Goal: Transaction & Acquisition: Book appointment/travel/reservation

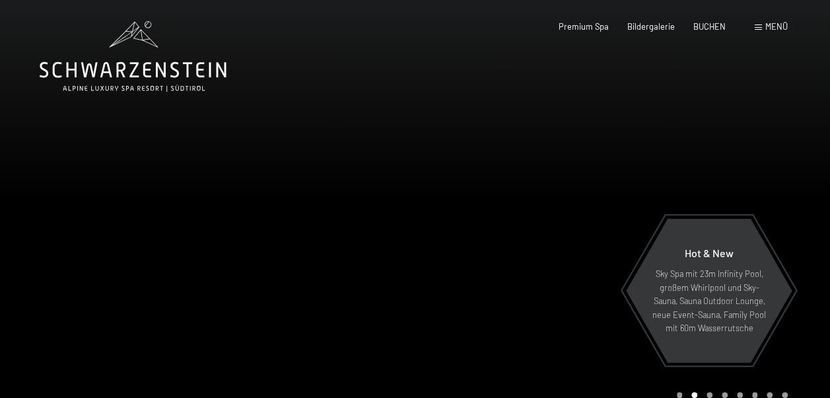
click at [781, 33] on div "Buchen Anfragen Premium Spa Bildergalerie BUCHEN Menü DE IT EN Gutschein Bilder…" at bounding box center [654, 27] width 267 height 12
click at [778, 28] on span "Menü" at bounding box center [777, 26] width 22 height 11
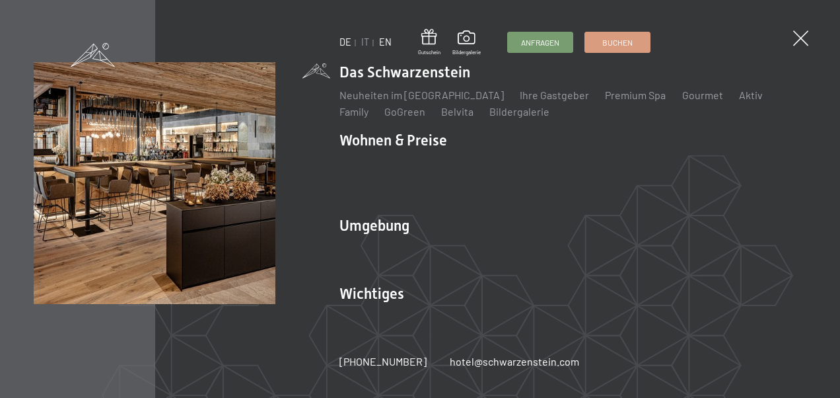
click at [384, 41] on link "EN" at bounding box center [385, 41] width 13 height 11
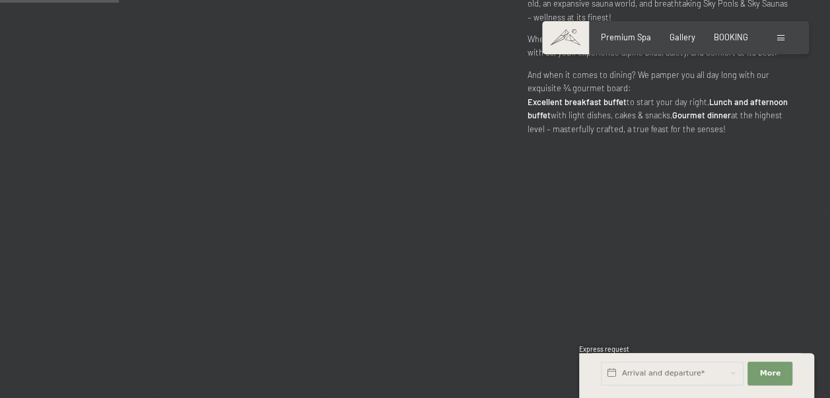
scroll to position [765, 0]
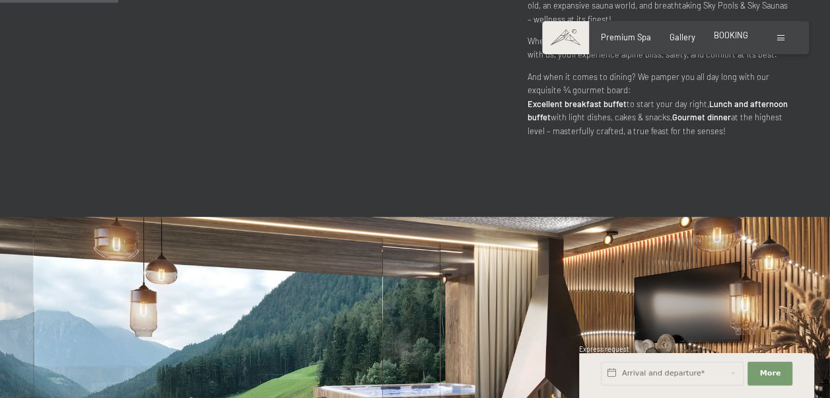
click at [746, 34] on span "BOOKING" at bounding box center [731, 35] width 34 height 11
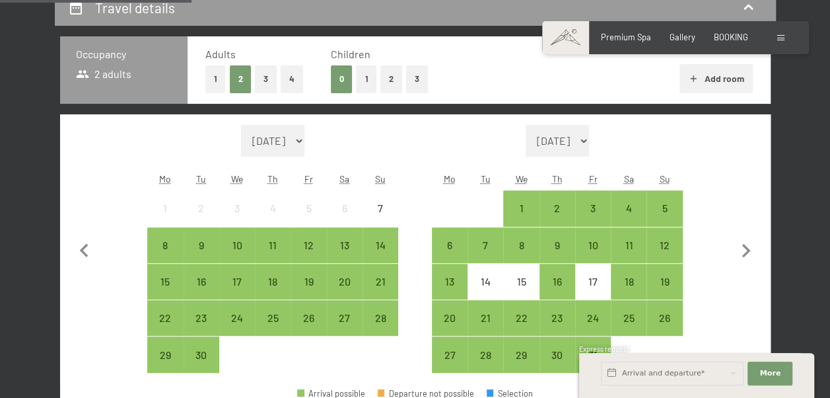
click at [382, 87] on button "2" at bounding box center [391, 78] width 22 height 27
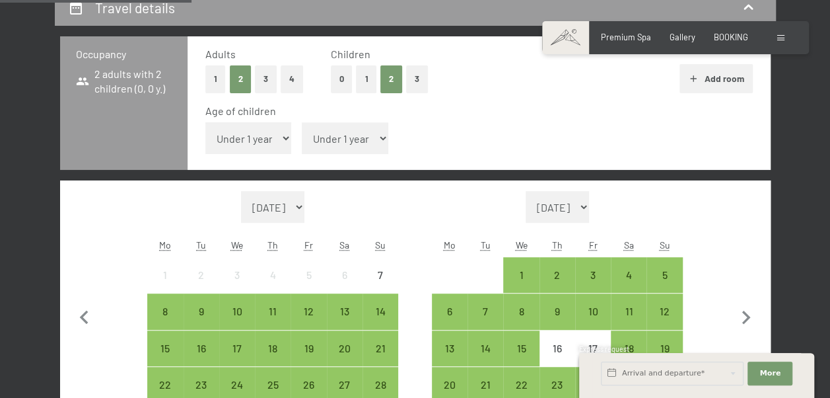
click at [256, 147] on select "Under 1 year 1 year 2 years 3 years 4 years 5 years 6 years 7 years 8 years 9 y…" at bounding box center [248, 138] width 87 height 32
select select "6"
click at [205, 122] on select "Under 1 year 1 year 2 years 3 years 4 years 5 years 6 years 7 years 8 years 9 y…" at bounding box center [248, 138] width 87 height 32
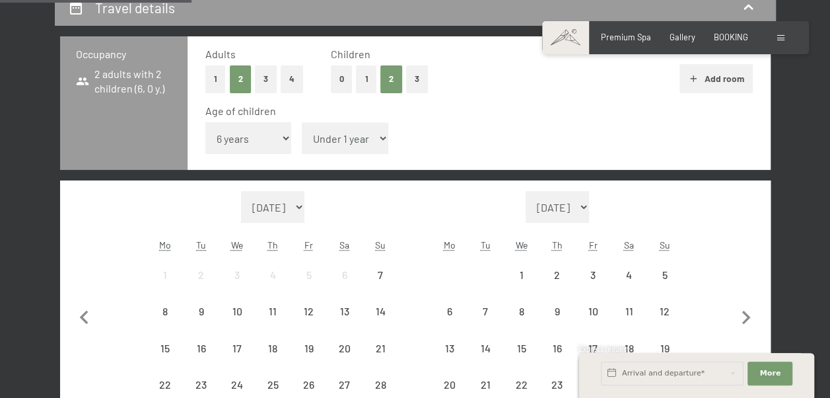
click at [342, 133] on select "Under 1 year 1 year 2 years 3 years 4 years 5 years 6 years 7 years 8 years 9 y…" at bounding box center [345, 138] width 87 height 32
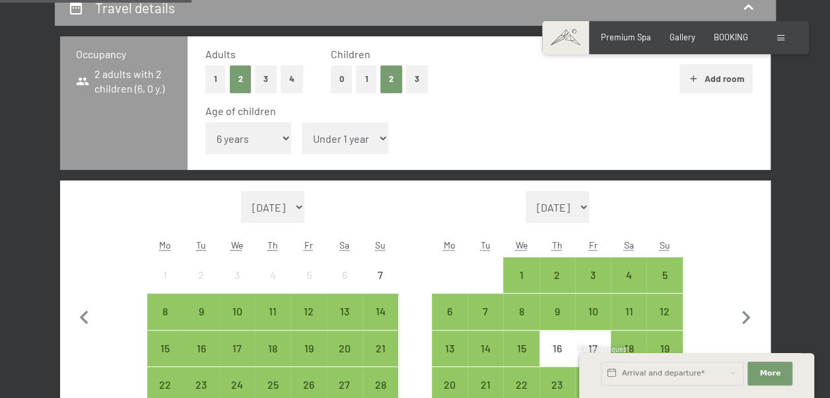
select select "16"
click at [302, 122] on select "Under 1 year 1 year 2 years 3 years 4 years 5 years 6 years 7 years 8 years 9 y…" at bounding box center [345, 138] width 87 height 32
click at [742, 315] on icon "button" at bounding box center [747, 318] width 28 height 28
select select "2025-10-01"
select select "2025-11-01"
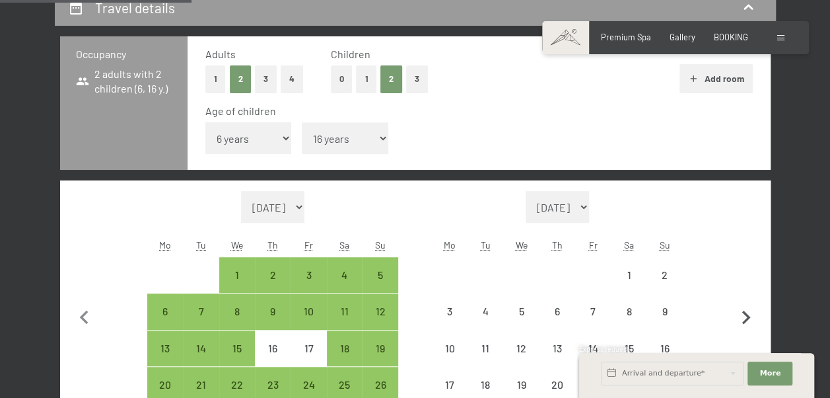
click at [733, 320] on icon "button" at bounding box center [747, 318] width 28 height 28
select select "2025-11-01"
select select "2025-12-01"
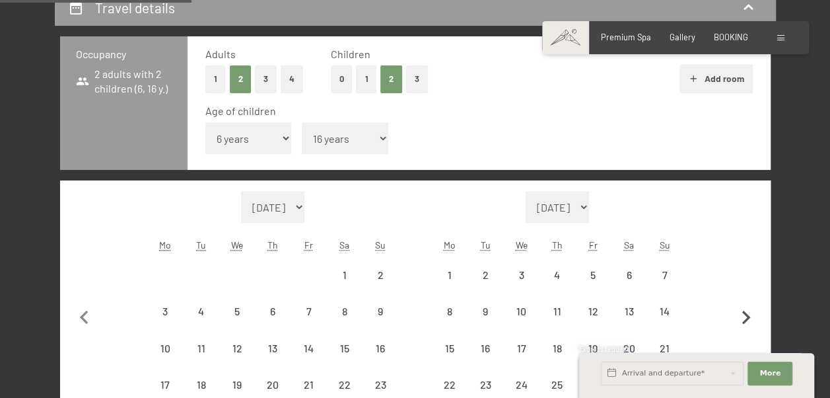
click at [740, 322] on icon "button" at bounding box center [747, 318] width 28 height 28
select select "2025-12-01"
select select "2026-01-01"
select select "2025-12-01"
select select "2026-01-01"
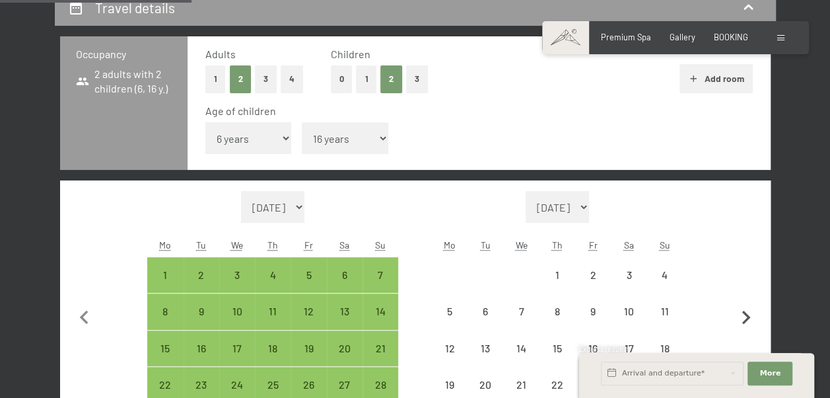
click at [742, 320] on icon "button" at bounding box center [747, 318] width 28 height 28
select select "2026-01-01"
select select "2026-02-01"
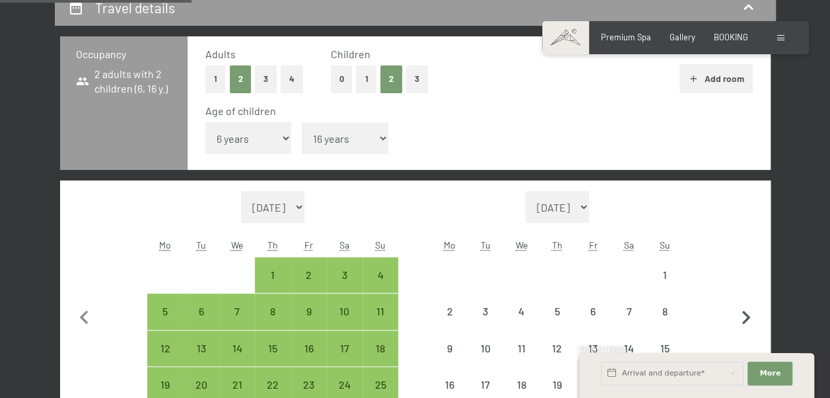
select select "2026-01-01"
select select "2026-02-01"
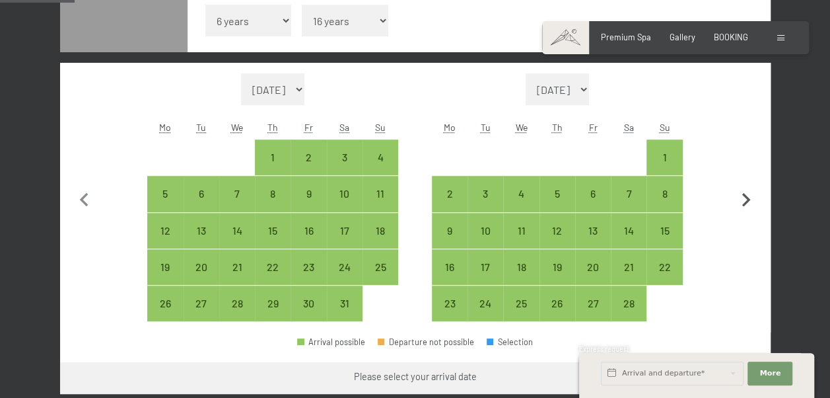
scroll to position [410, 0]
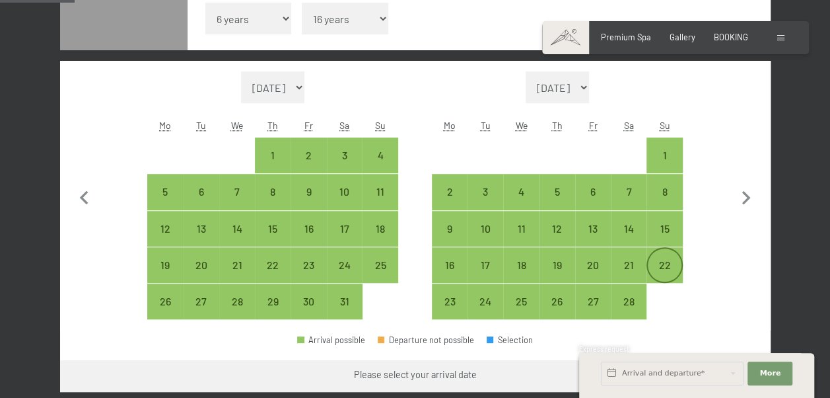
click at [665, 272] on div "22" at bounding box center [664, 276] width 33 height 33
select select "2026-01-01"
select select "2026-02-01"
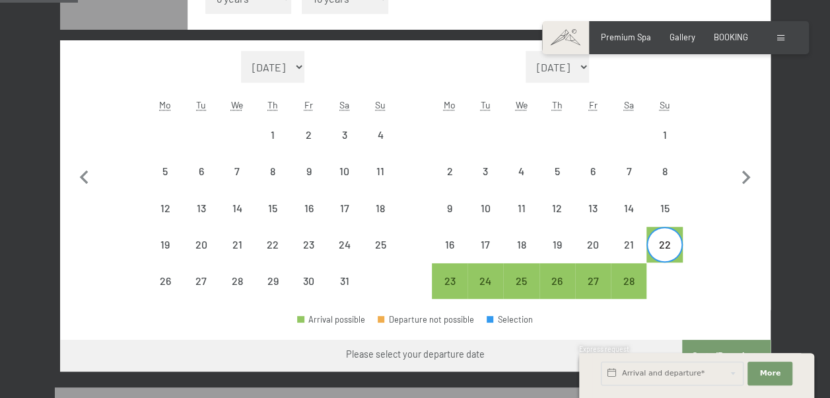
scroll to position [427, 0]
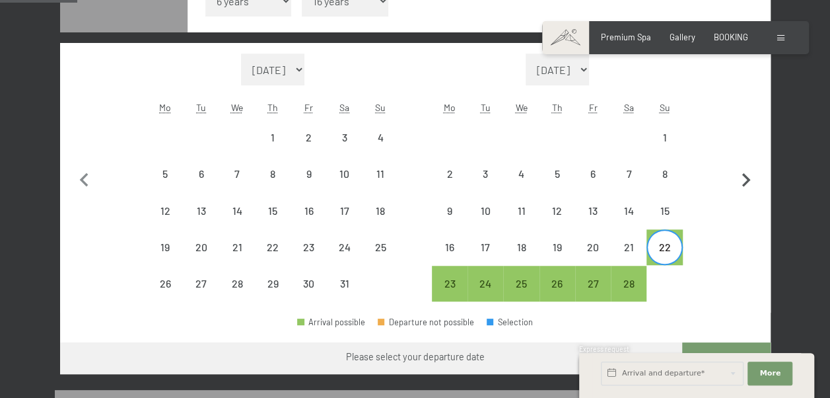
click at [737, 172] on icon "button" at bounding box center [747, 180] width 28 height 28
select select "2026-02-01"
select select "2026-03-01"
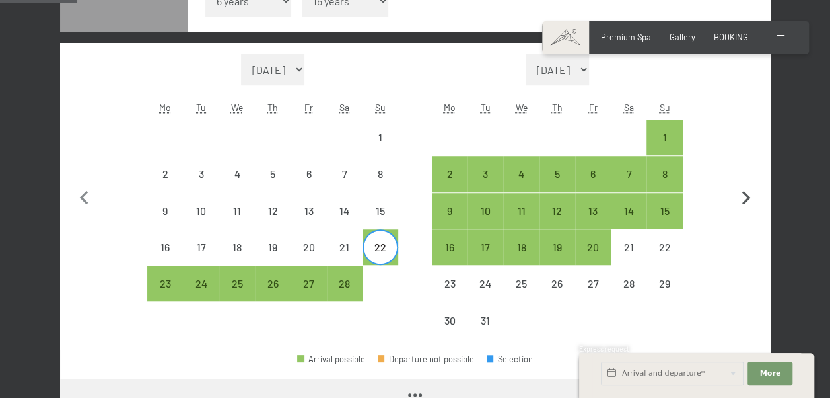
select select "2026-02-01"
select select "2026-03-01"
click at [655, 141] on div "1" at bounding box center [664, 148] width 33 height 33
select select "2026-02-01"
select select "2026-03-01"
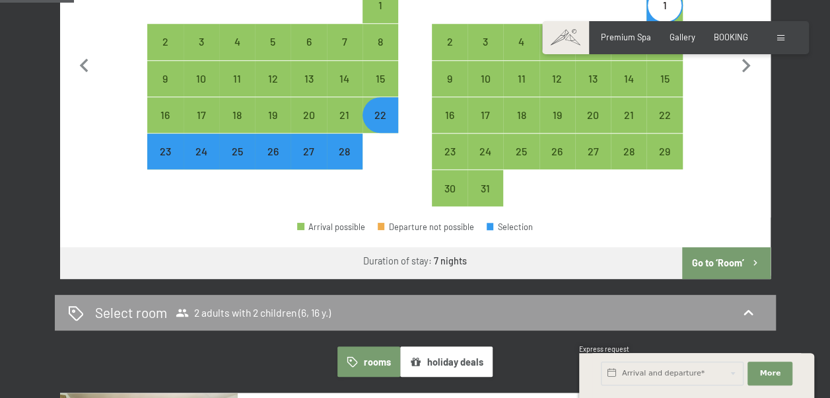
click at [729, 254] on button "Go to ‘Room’" at bounding box center [726, 263] width 88 height 32
select select "2026-02-01"
select select "2026-03-01"
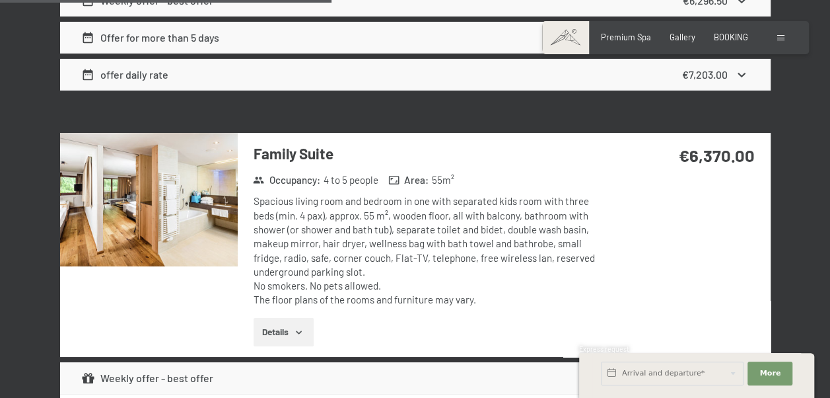
scroll to position [2326, 0]
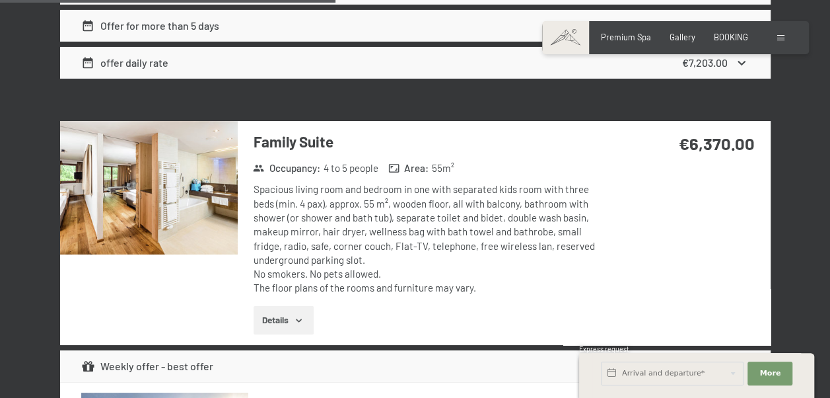
click at [283, 318] on button "Details" at bounding box center [284, 320] width 60 height 29
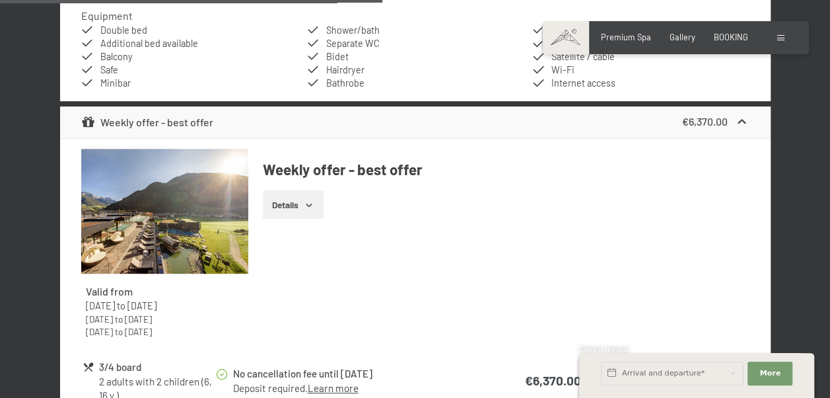
scroll to position [2789, 0]
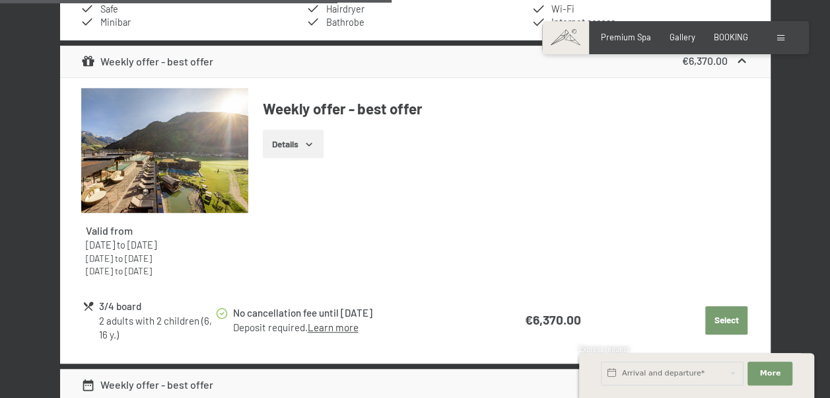
click at [341, 326] on link "Learn more" at bounding box center [332, 327] width 51 height 12
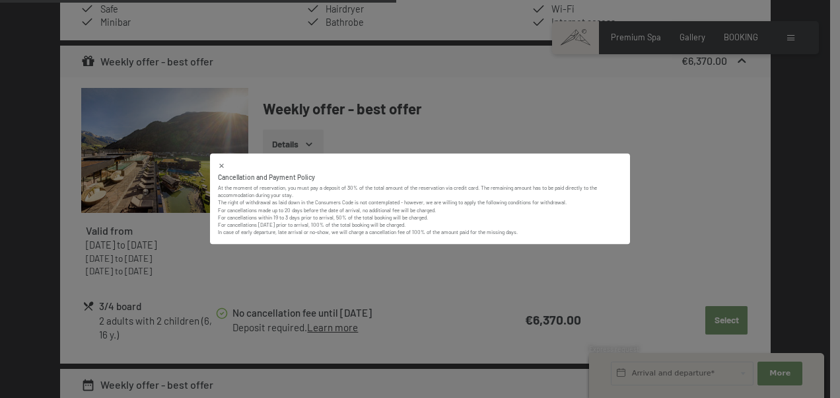
click at [408, 278] on div "Cancellation and Payment Policy At the moment of reservation, you must pay a de…" at bounding box center [420, 199] width 840 height 398
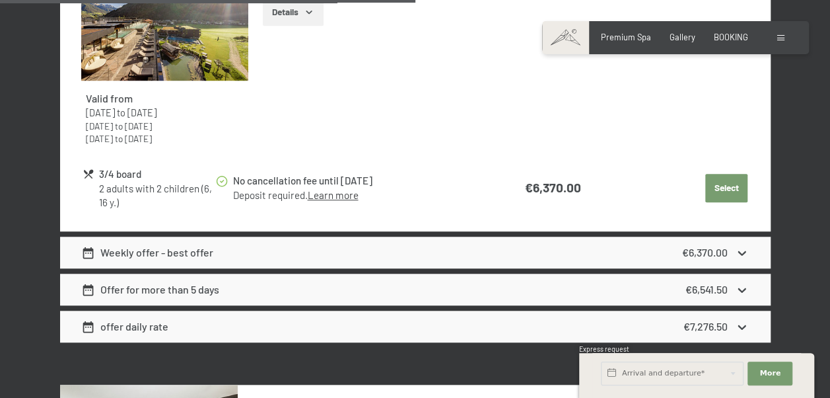
scroll to position [2987, 0]
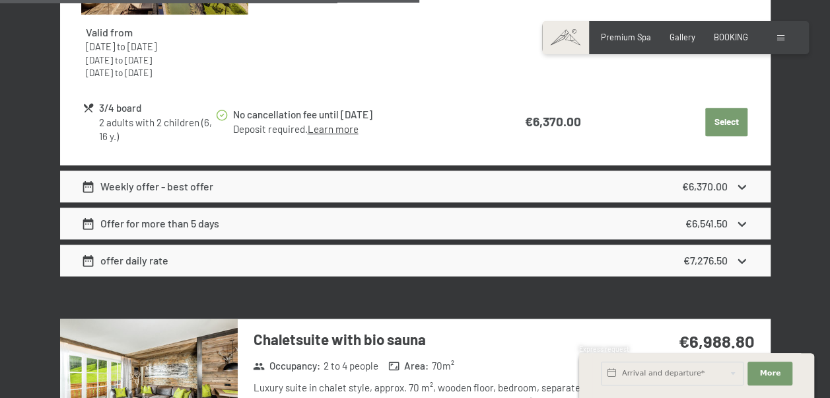
click at [740, 184] on icon at bounding box center [742, 186] width 8 height 5
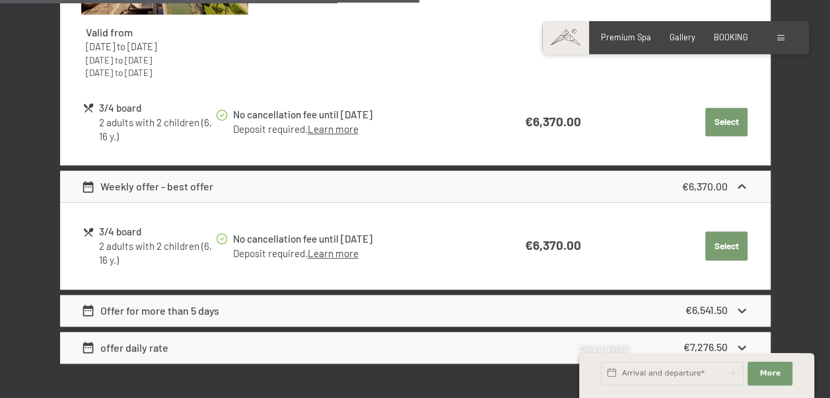
click at [739, 184] on icon at bounding box center [742, 187] width 14 height 14
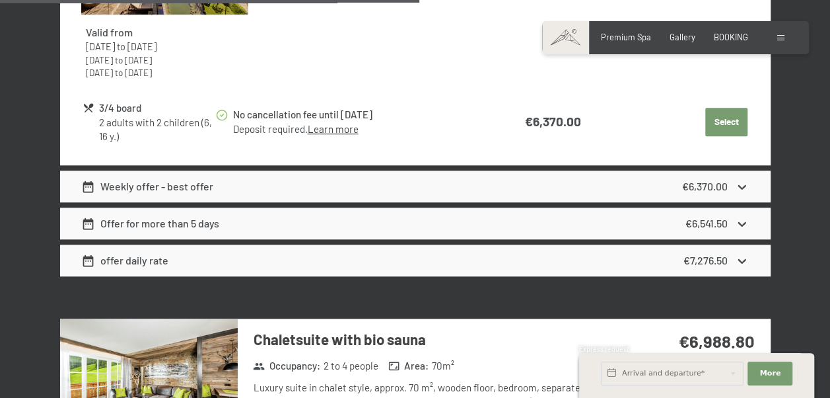
click at [744, 220] on icon at bounding box center [742, 224] width 14 height 14
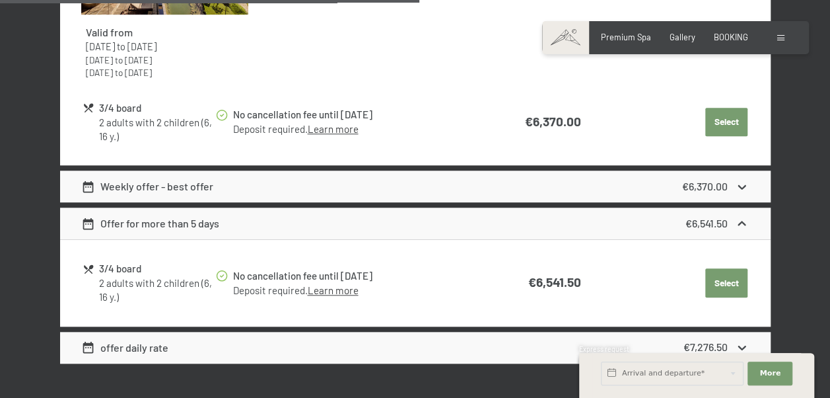
click at [744, 220] on icon at bounding box center [742, 224] width 14 height 14
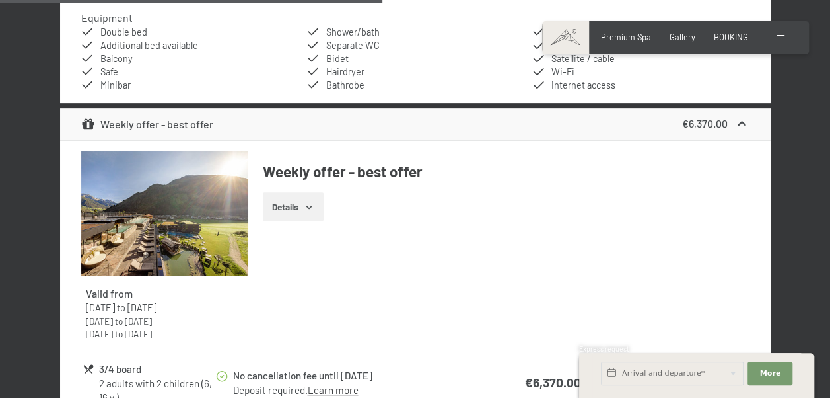
scroll to position [2723, 0]
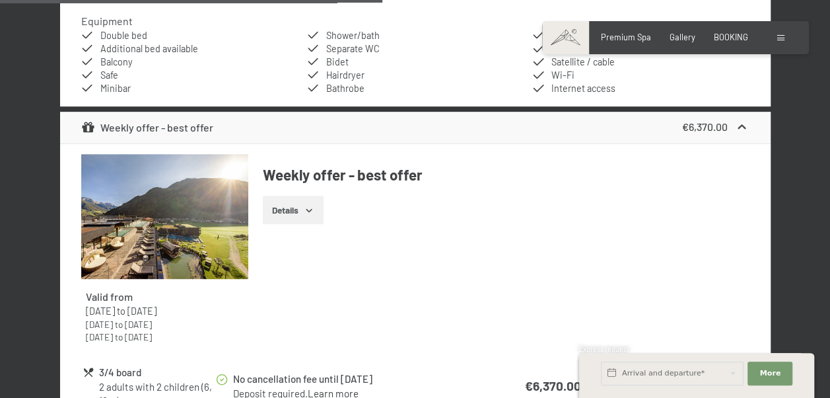
click at [305, 207] on icon "button" at bounding box center [309, 210] width 11 height 11
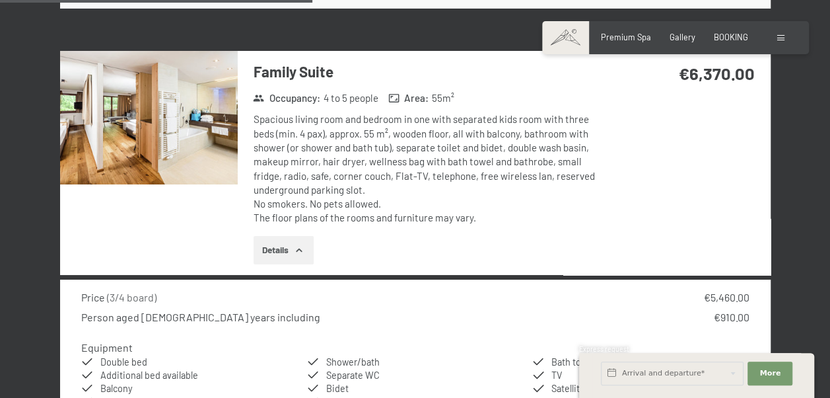
scroll to position [2260, 0]
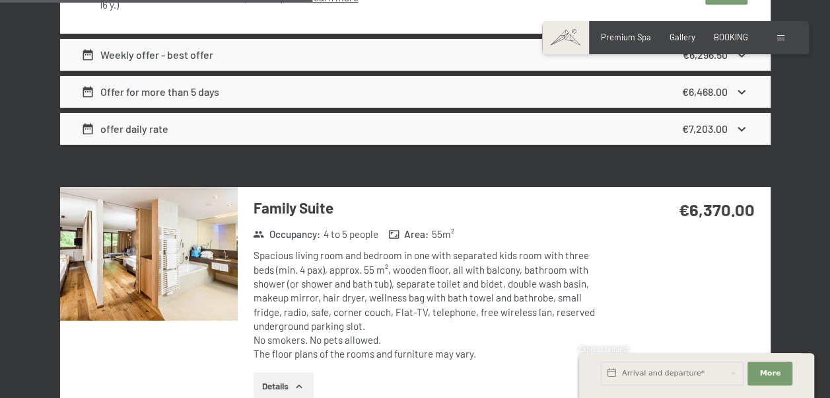
click at [137, 256] on img at bounding box center [149, 253] width 178 height 133
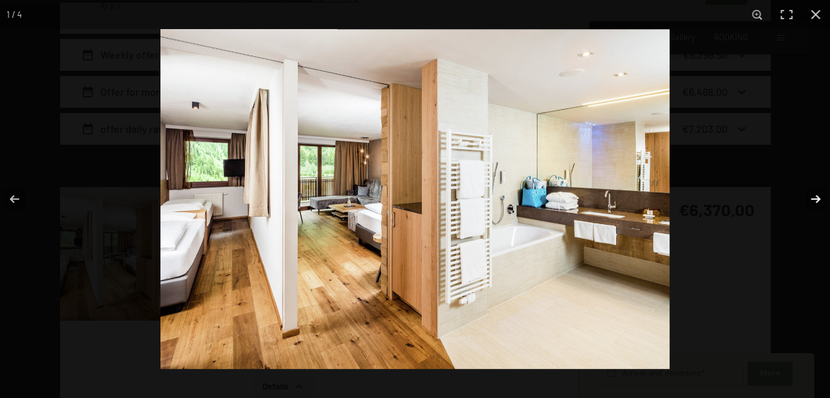
click at [819, 198] on button "button" at bounding box center [807, 199] width 46 height 66
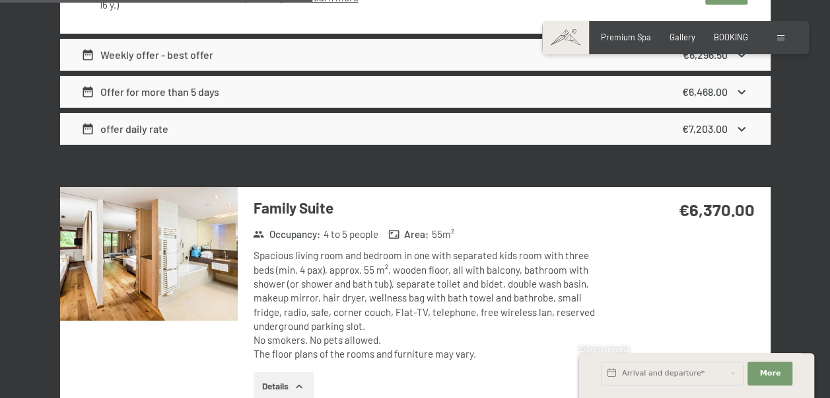
click at [0, 0] on div at bounding box center [0, 0] width 0 height 0
click at [227, 215] on img at bounding box center [149, 253] width 178 height 133
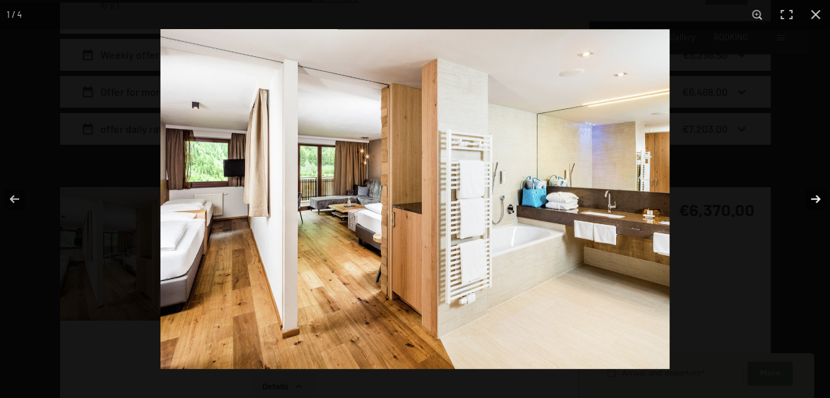
click at [816, 201] on button "button" at bounding box center [807, 199] width 46 height 66
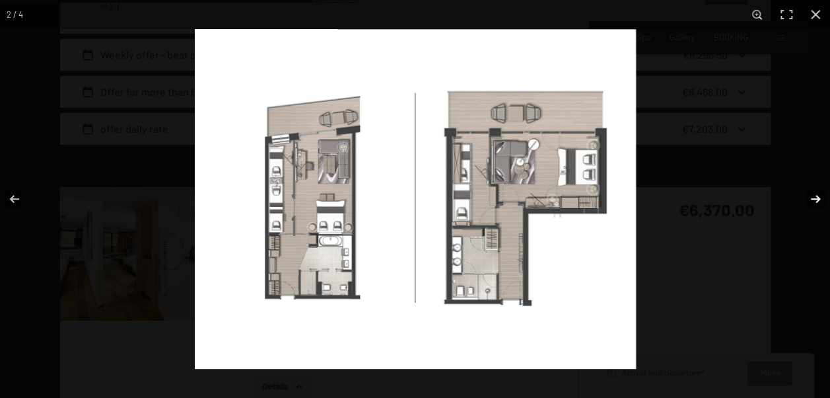
click at [811, 196] on button "button" at bounding box center [807, 199] width 46 height 66
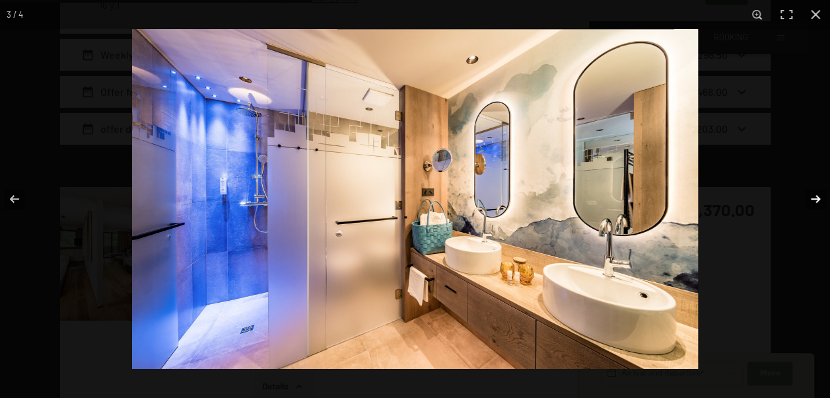
click at [811, 196] on button "button" at bounding box center [807, 199] width 46 height 66
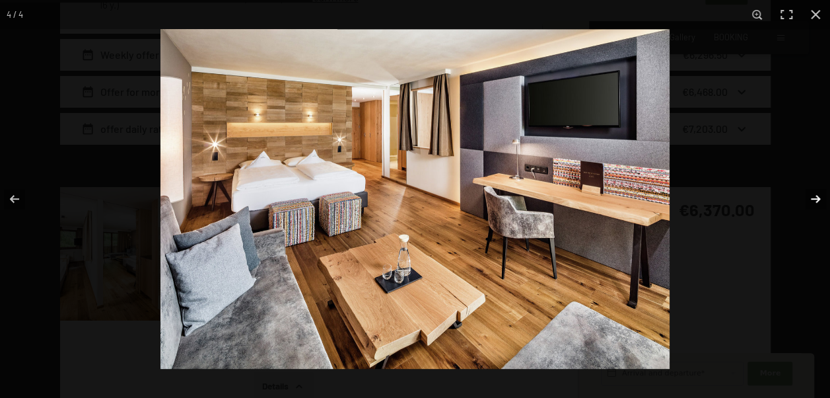
click at [811, 196] on button "button" at bounding box center [807, 199] width 46 height 66
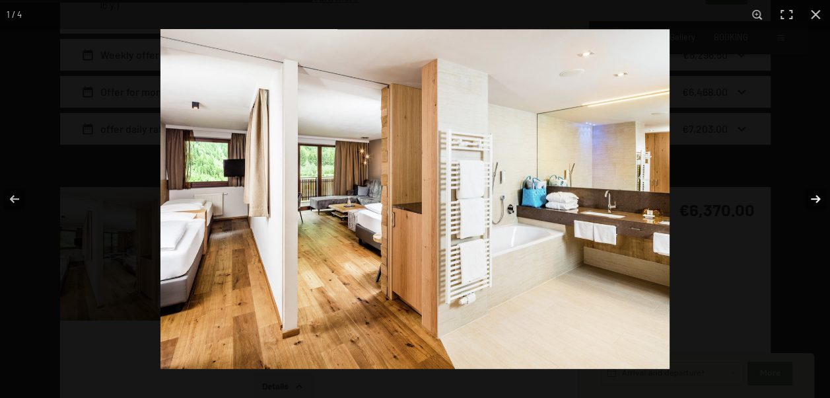
click at [815, 193] on button "button" at bounding box center [807, 199] width 46 height 66
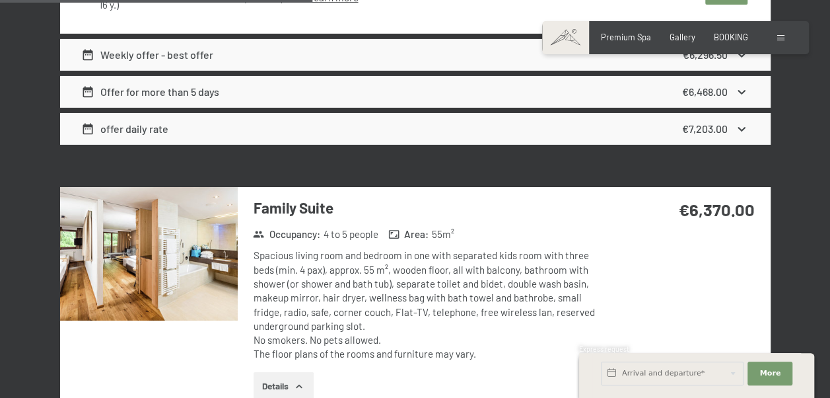
click at [0, 0] on button "button" at bounding box center [0, 0] width 0 height 0
